Goal: Task Accomplishment & Management: Use online tool/utility

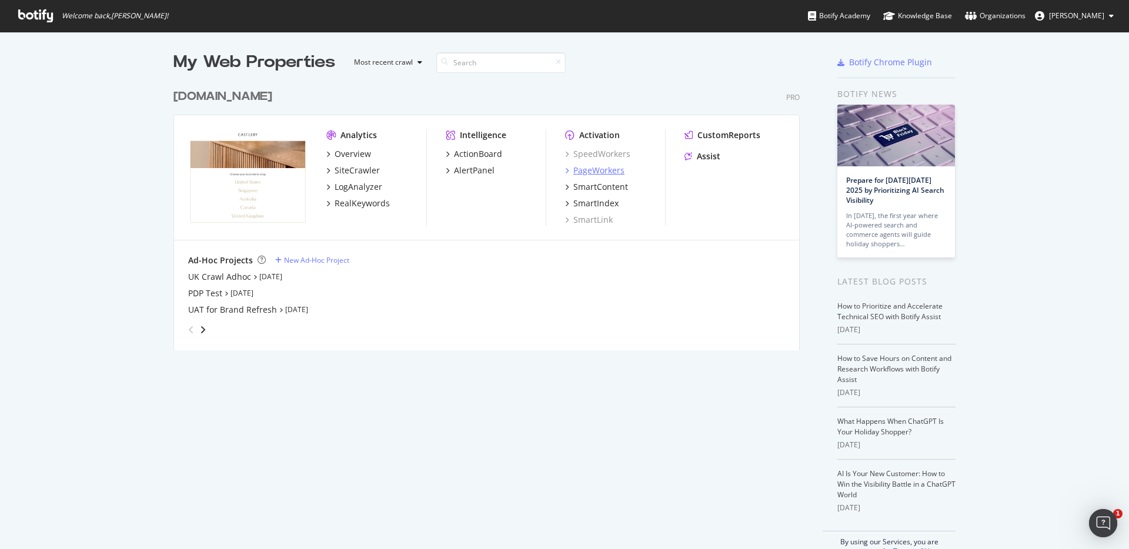
click at [608, 167] on div "PageWorkers" at bounding box center [598, 171] width 51 height 12
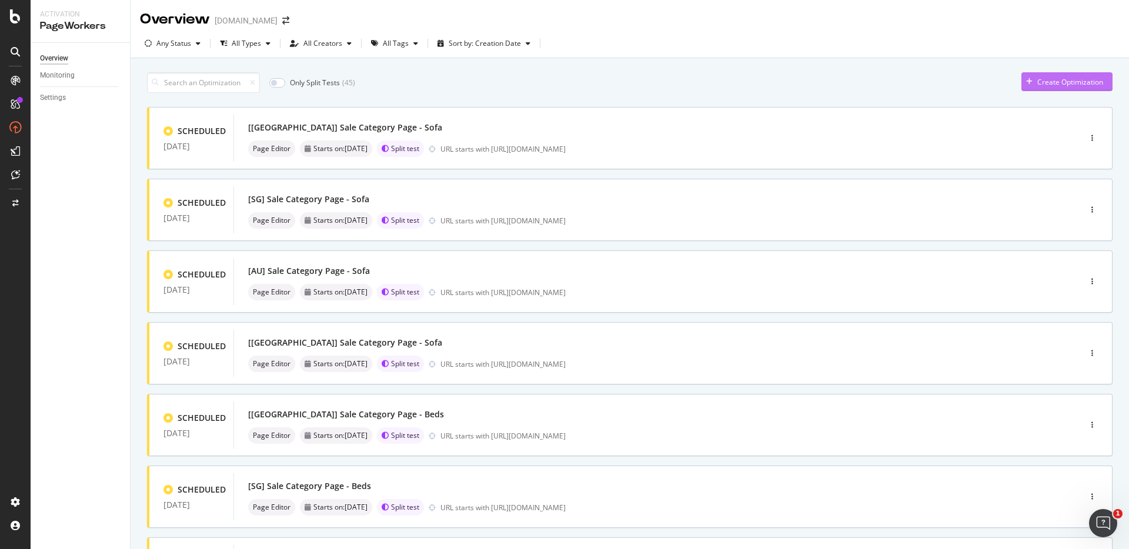
click at [1037, 82] on div "Create Optimization" at bounding box center [1070, 82] width 66 height 10
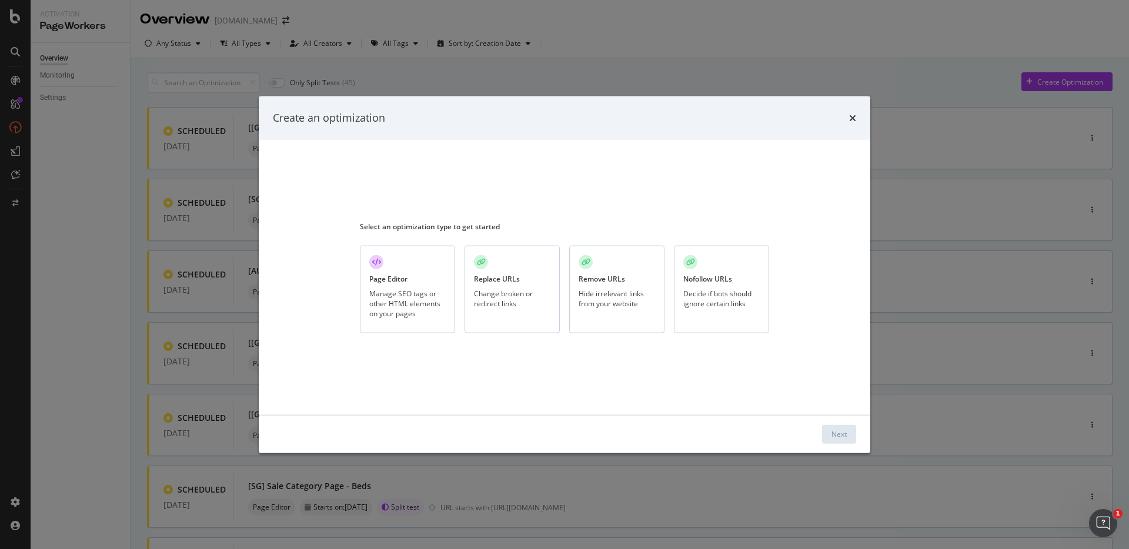
click at [529, 302] on div "Change broken or redirect links" at bounding box center [512, 299] width 76 height 20
click at [829, 433] on button "Next" at bounding box center [839, 434] width 34 height 19
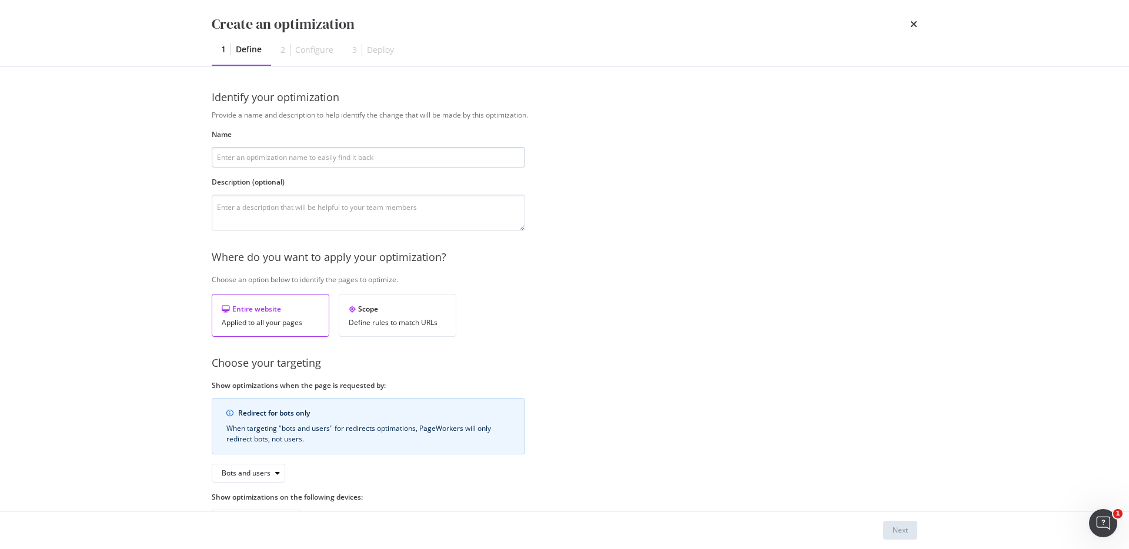
click at [350, 162] on input "modal" at bounding box center [368, 157] width 313 height 21
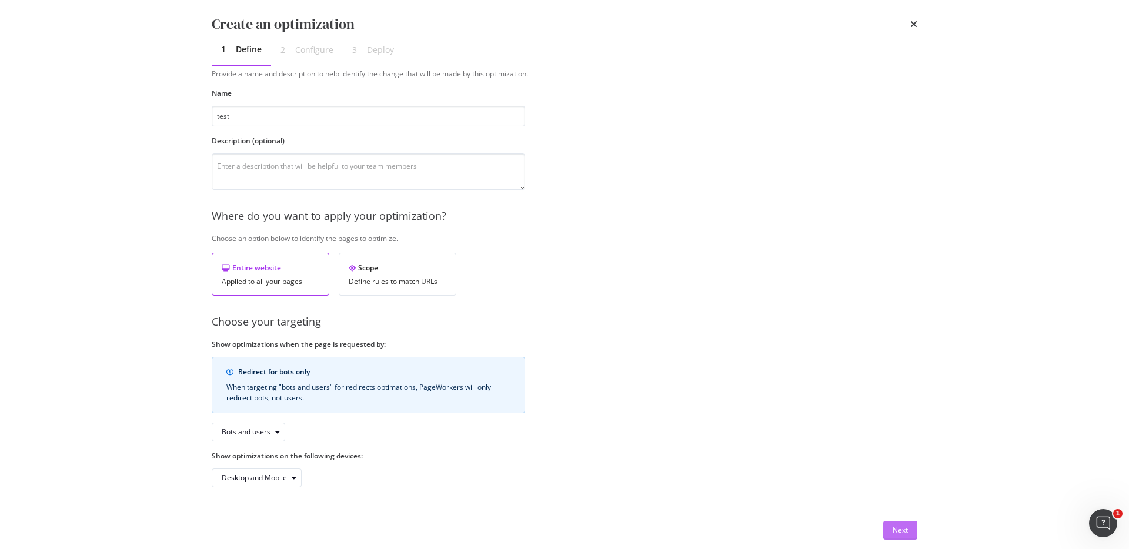
type input "test"
click at [898, 531] on div "Next" at bounding box center [900, 530] width 15 height 10
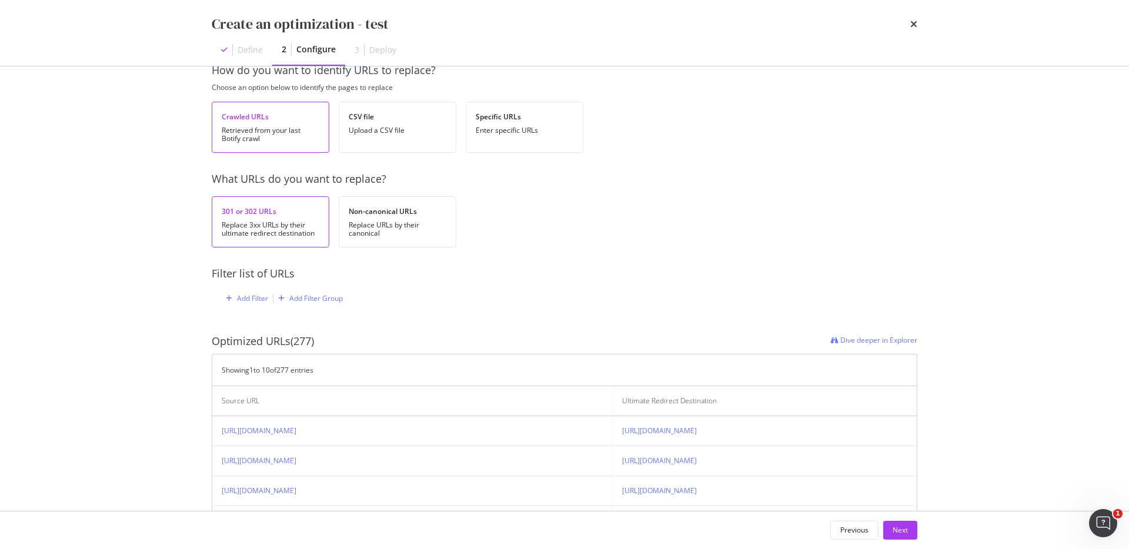
scroll to position [0, 0]
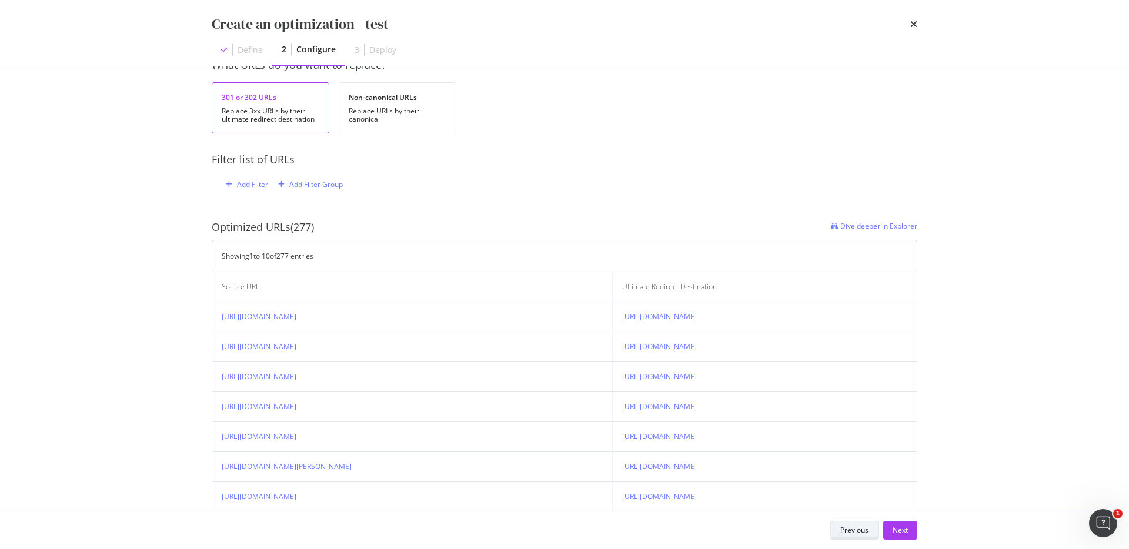
click at [858, 526] on div "Previous" at bounding box center [854, 530] width 28 height 10
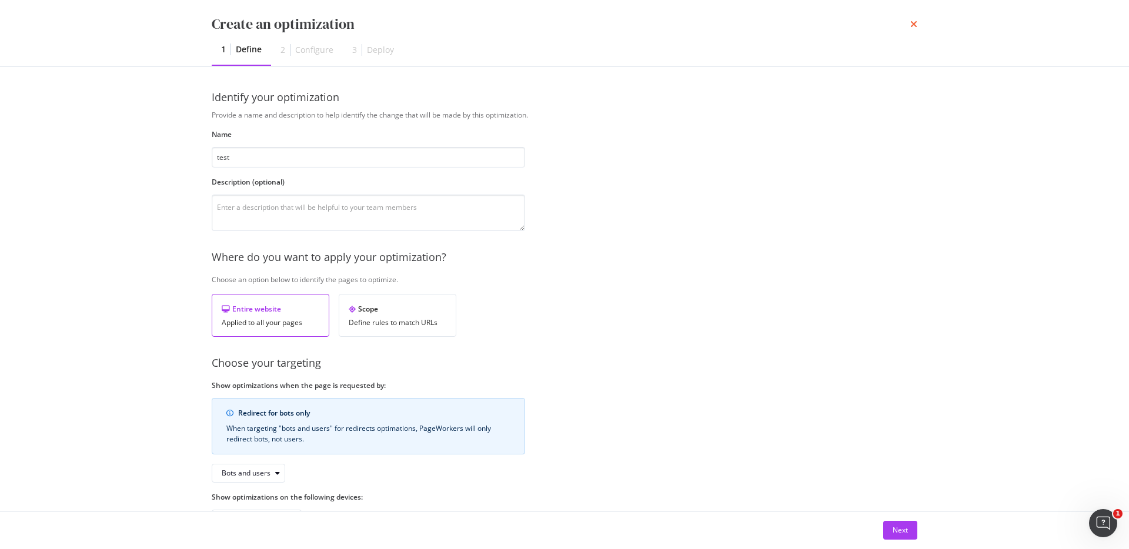
click at [913, 28] on icon "times" at bounding box center [913, 23] width 7 height 9
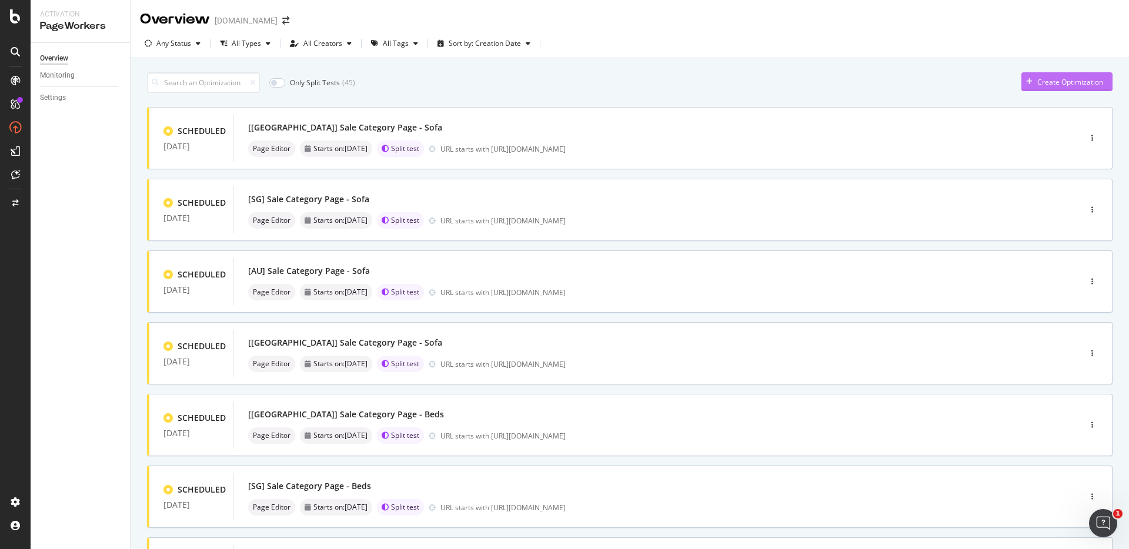
click at [1026, 80] on icon "button" at bounding box center [1029, 81] width 6 height 7
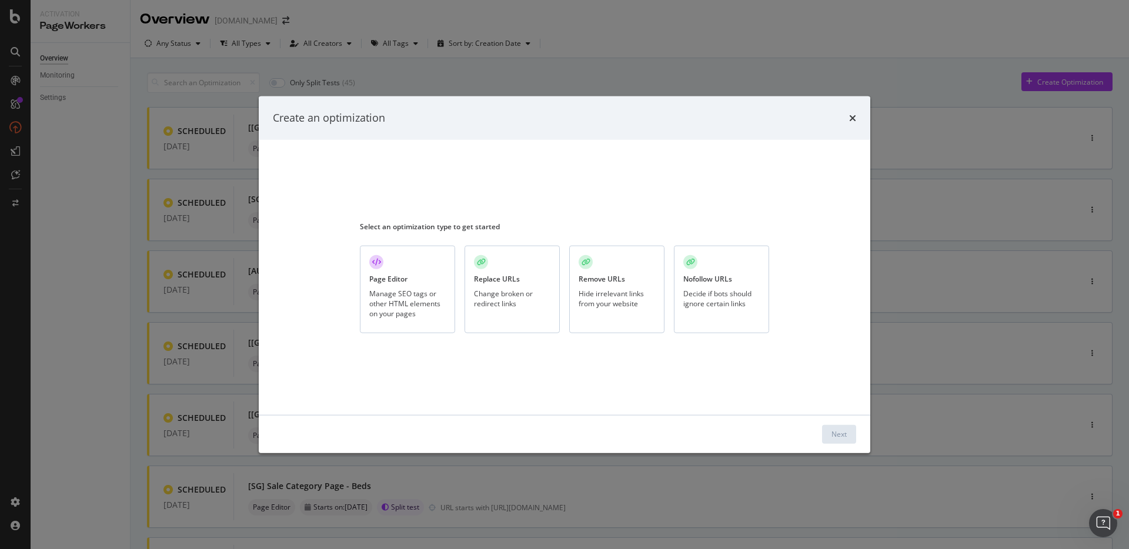
click at [623, 314] on div "Remove URLs Hide irrelevant links from your website" at bounding box center [616, 290] width 95 height 88
click at [827, 429] on button "Next" at bounding box center [839, 434] width 34 height 19
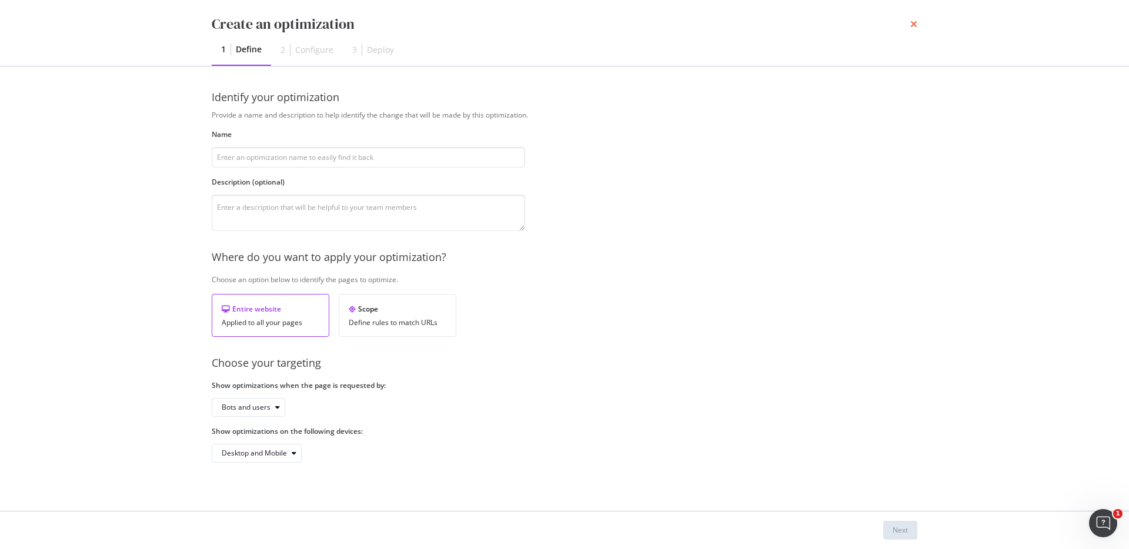
click at [910, 22] on icon "times" at bounding box center [913, 23] width 7 height 9
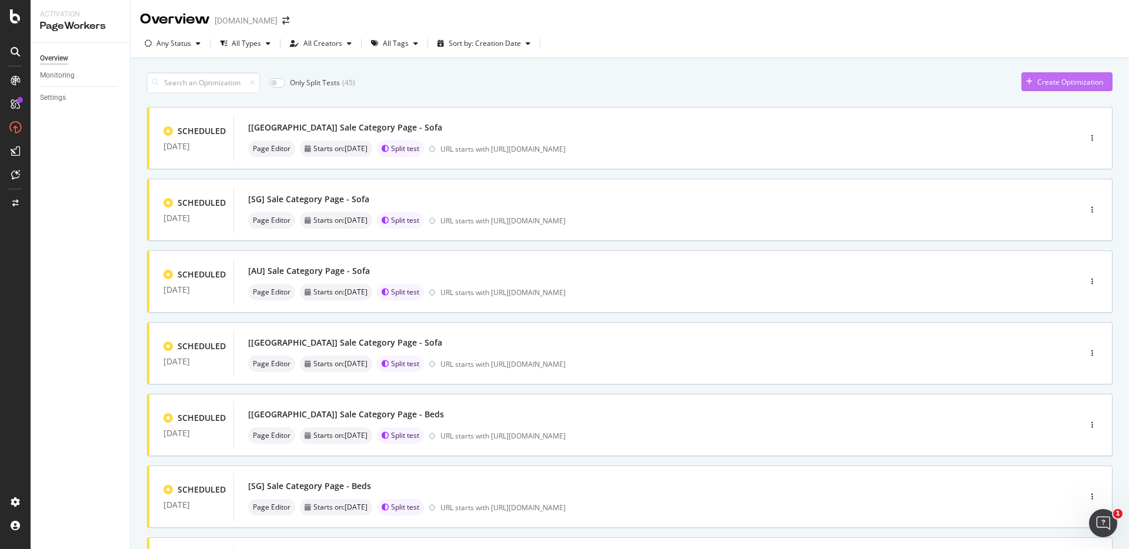
click at [1036, 74] on div "Create Optimization" at bounding box center [1062, 82] width 82 height 18
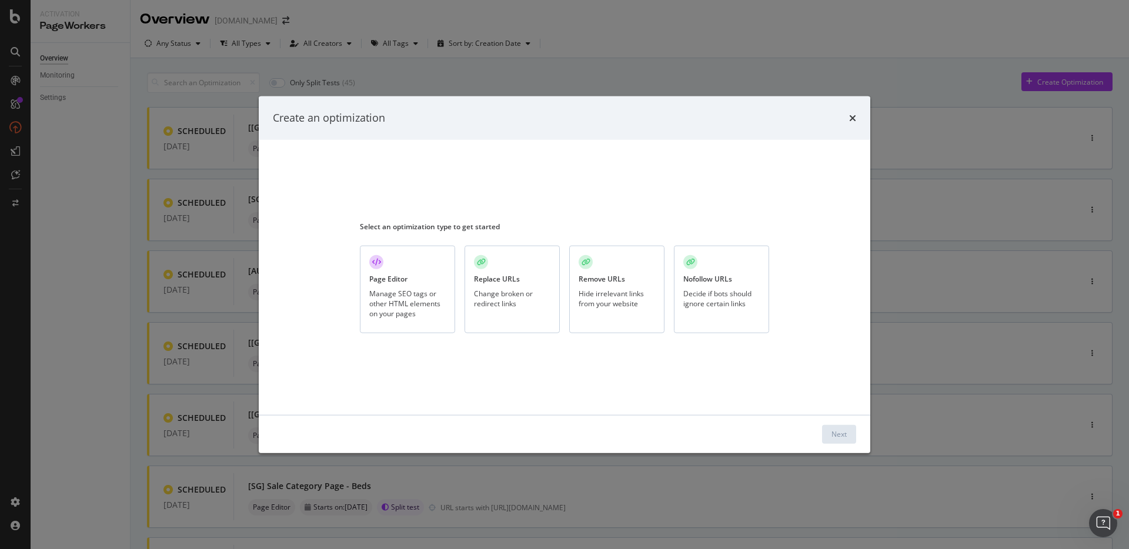
click at [539, 305] on div "Change broken or redirect links" at bounding box center [512, 299] width 76 height 20
click at [843, 436] on div "Next" at bounding box center [838, 434] width 15 height 10
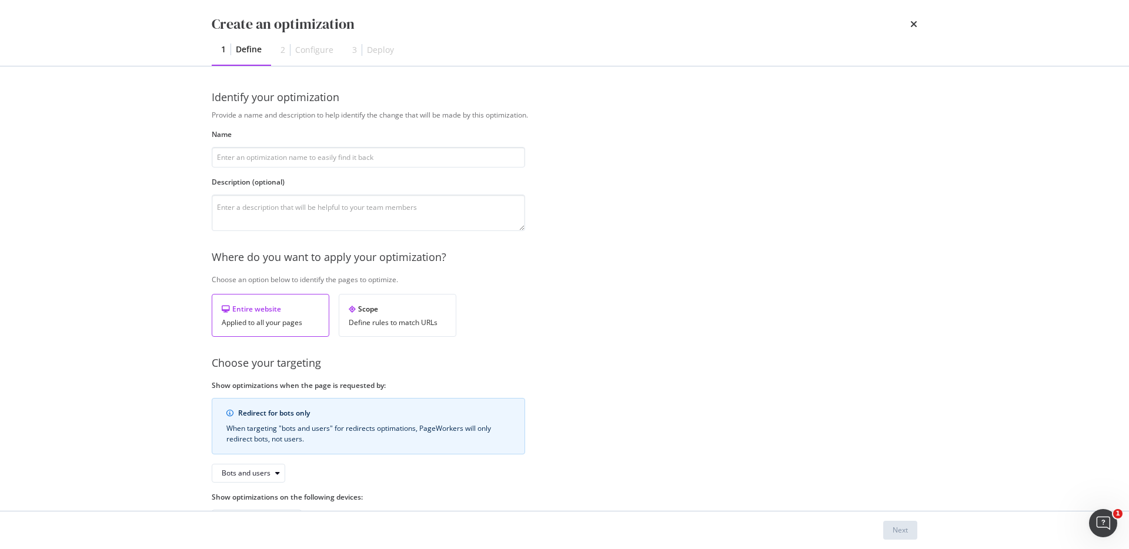
scroll to position [41, 0]
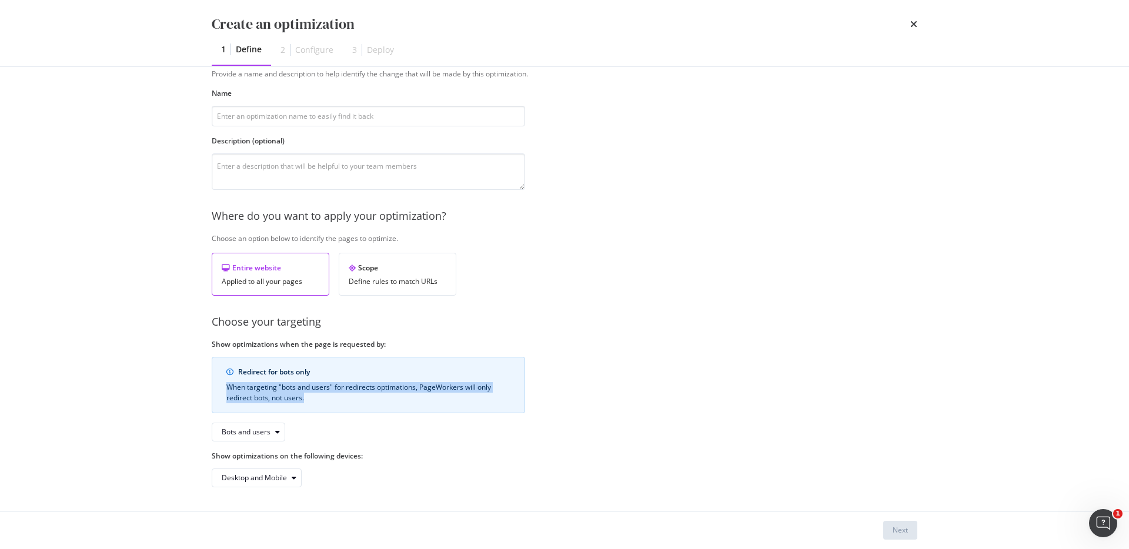
drag, startPoint x: 322, startPoint y: 400, endPoint x: 225, endPoint y: 386, distance: 97.4
click at [225, 386] on div "Redirect for bots only When targeting "bots and users" for redirects optimation…" at bounding box center [368, 385] width 313 height 56
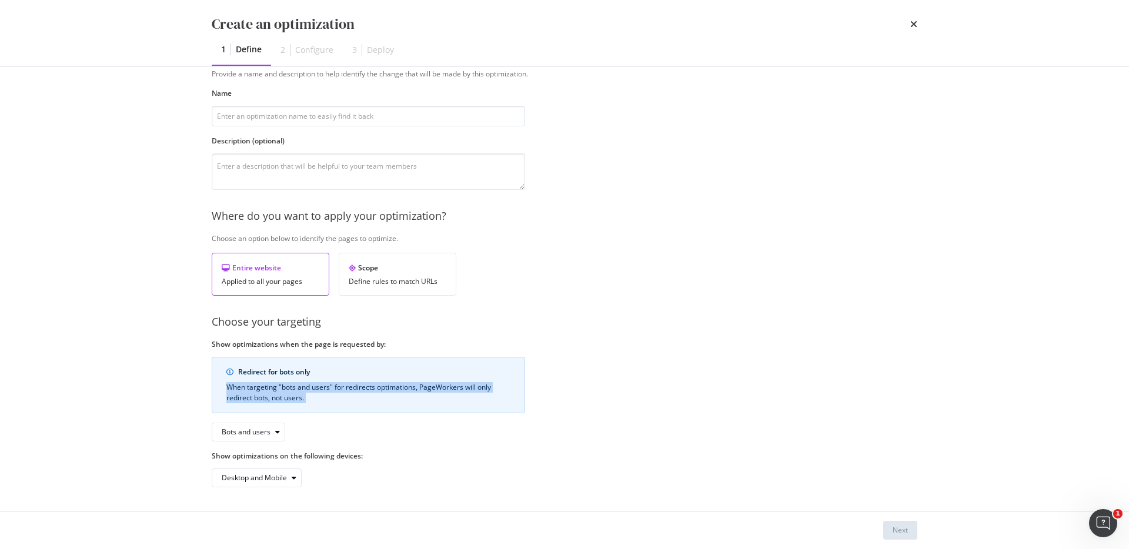
click at [282, 394] on div "When targeting "bots and users" for redirects optimations, PageWorkers will onl…" at bounding box center [368, 392] width 284 height 21
drag, startPoint x: 324, startPoint y: 401, endPoint x: 220, endPoint y: 389, distance: 104.8
click at [220, 389] on div "Redirect for bots only When targeting "bots and users" for redirects optimation…" at bounding box center [368, 385] width 313 height 56
click at [242, 389] on div "When targeting "bots and users" for redirects optimations, PageWorkers will onl…" at bounding box center [368, 392] width 284 height 21
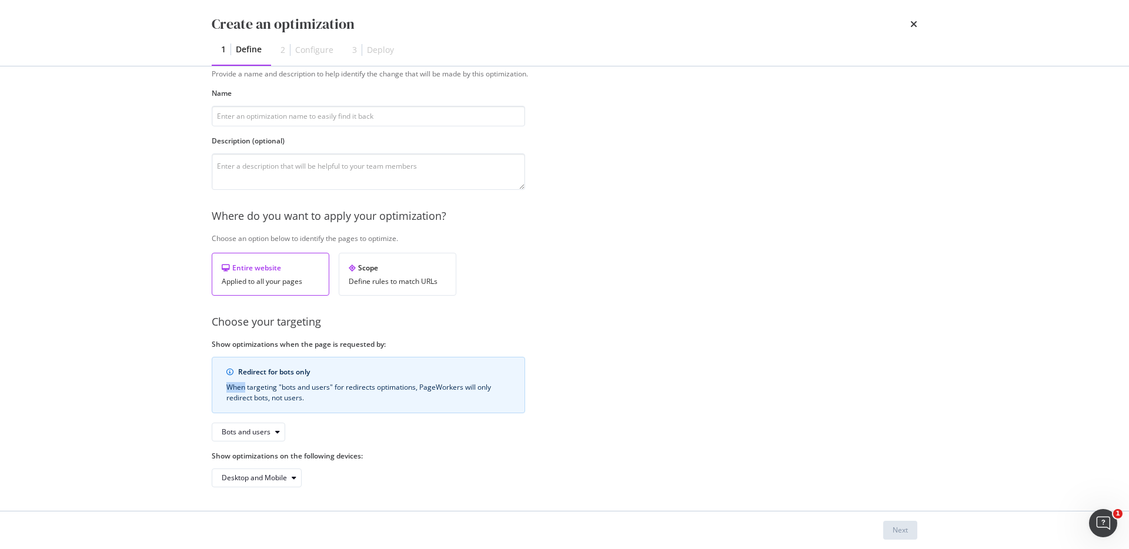
click at [242, 389] on div "When targeting "bots and users" for redirects optimations, PageWorkers will onl…" at bounding box center [368, 392] width 284 height 21
click at [288, 391] on div "When targeting "bots and users" for redirects optimations, PageWorkers will onl…" at bounding box center [368, 392] width 284 height 21
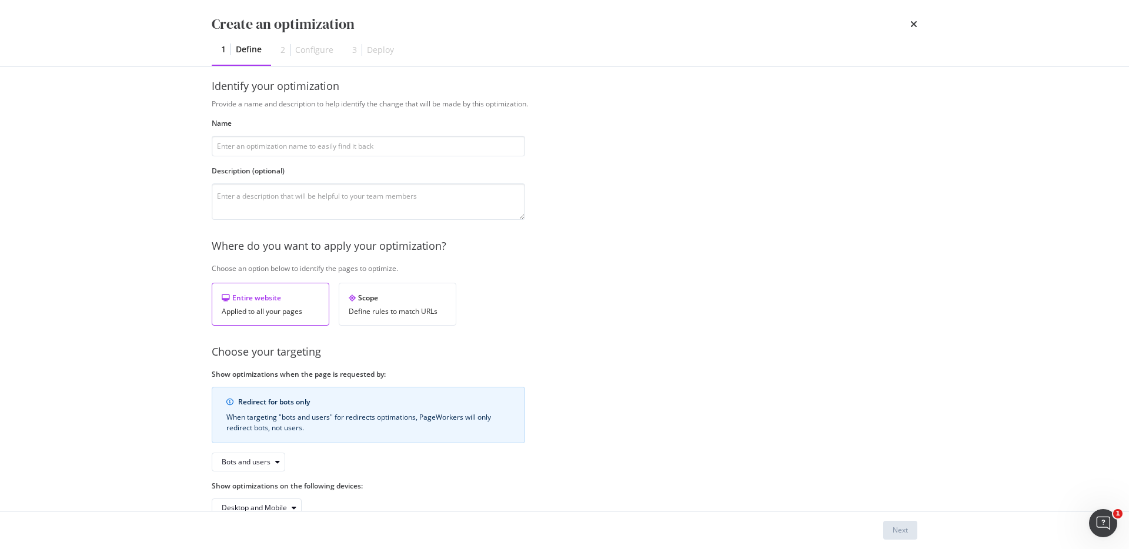
scroll to position [0, 0]
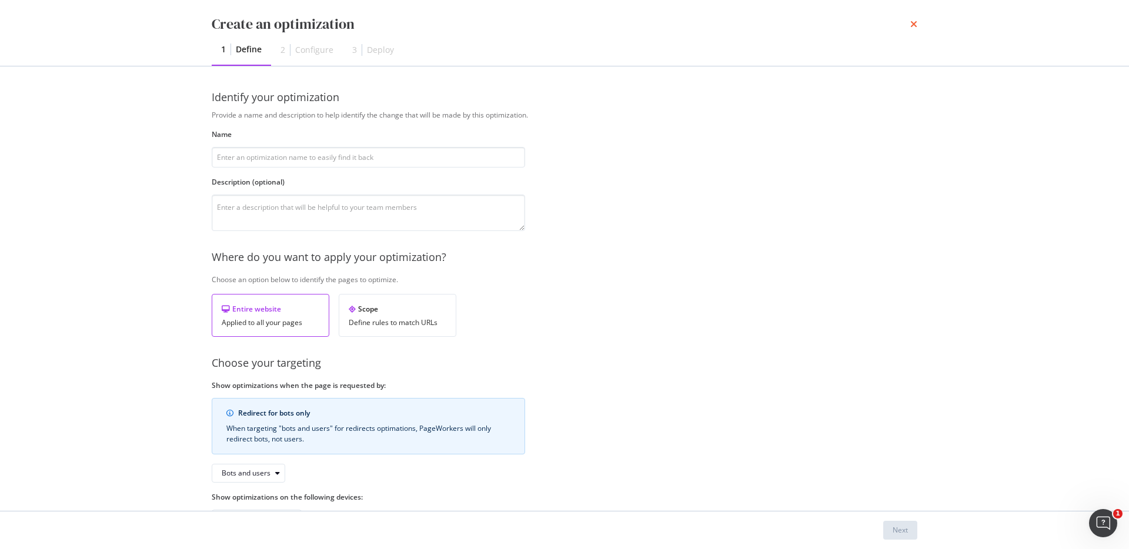
click at [916, 25] on icon "times" at bounding box center [913, 23] width 7 height 9
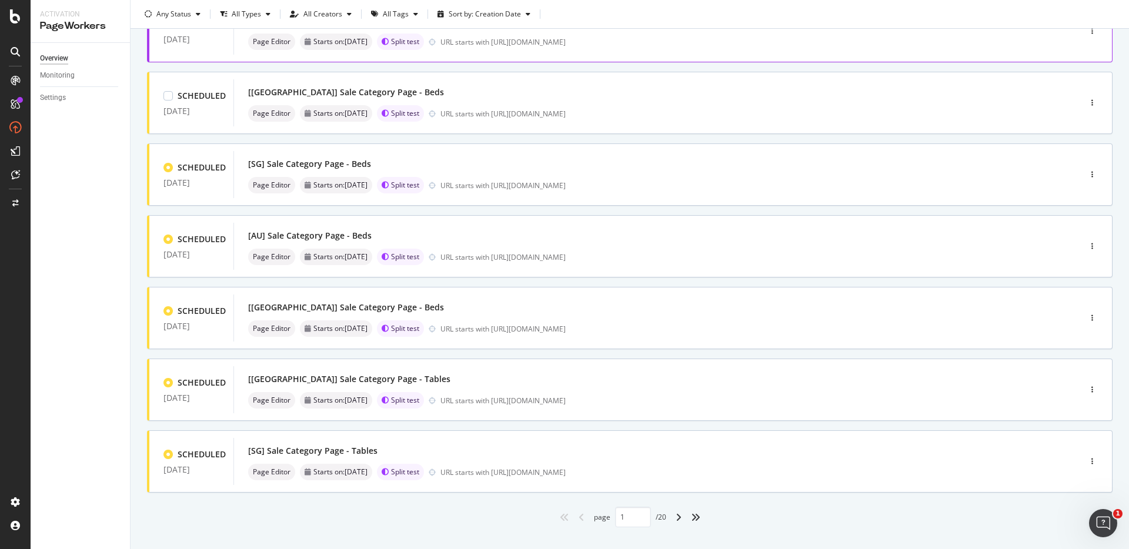
scroll to position [342, 0]
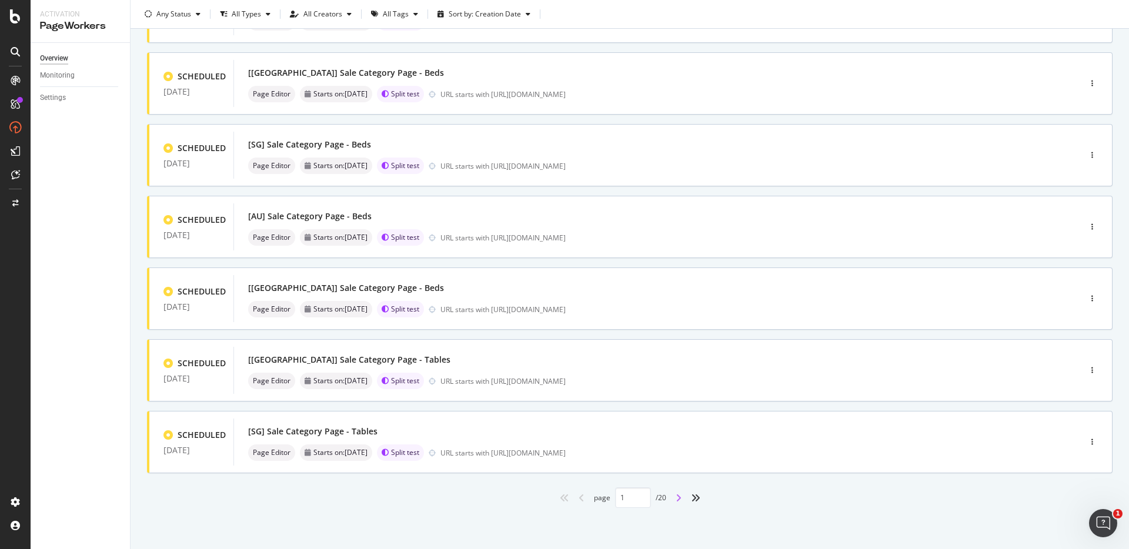
click at [676, 497] on icon "angle-right" at bounding box center [679, 497] width 6 height 9
click at [671, 502] on div "angle-right" at bounding box center [678, 498] width 15 height 19
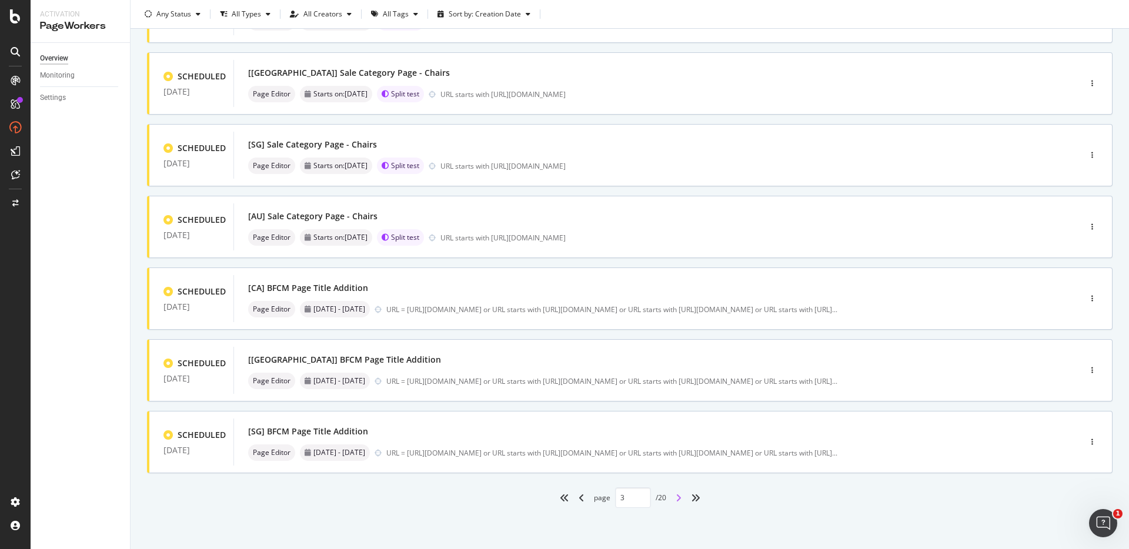
click at [676, 502] on icon "angle-right" at bounding box center [679, 497] width 6 height 9
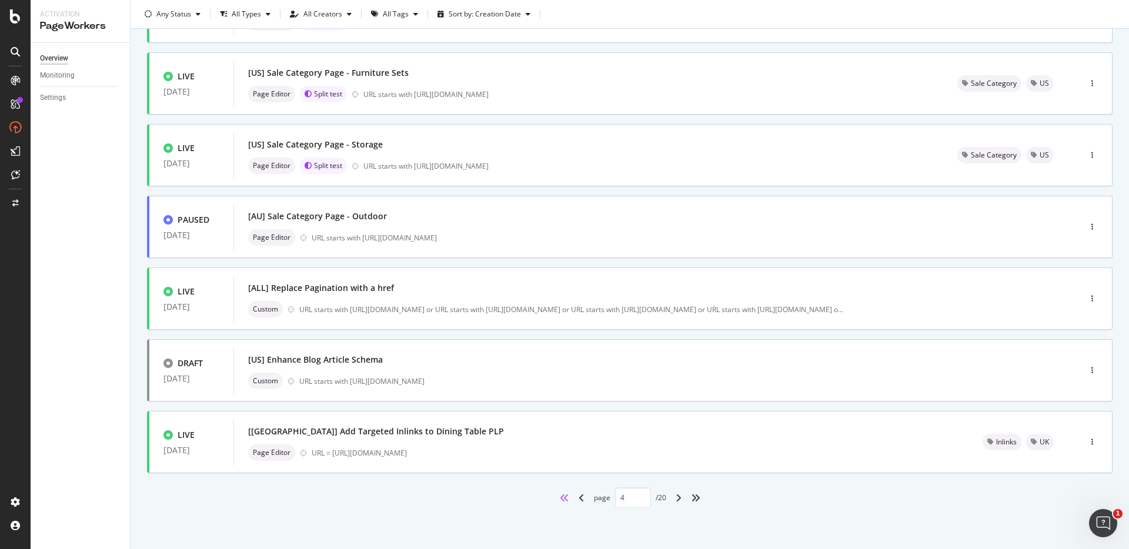
click at [560, 502] on icon "angles-left" at bounding box center [564, 497] width 9 height 9
type input "1"
